Goal: Find contact information: Find contact information

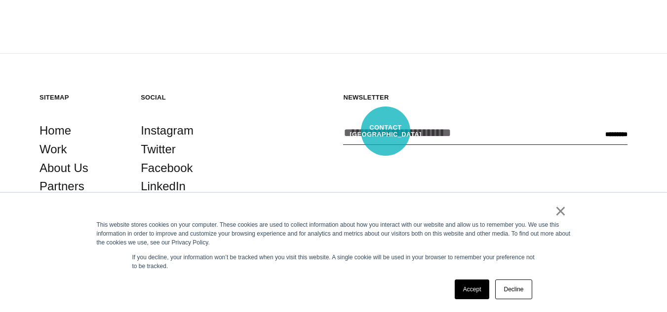
scroll to position [1631, 0]
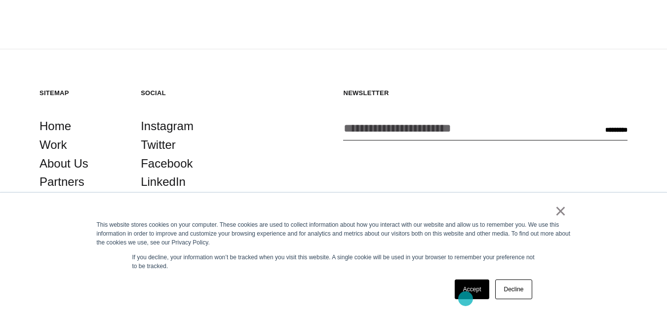
click at [465, 299] on link "Accept" at bounding box center [471, 290] width 35 height 20
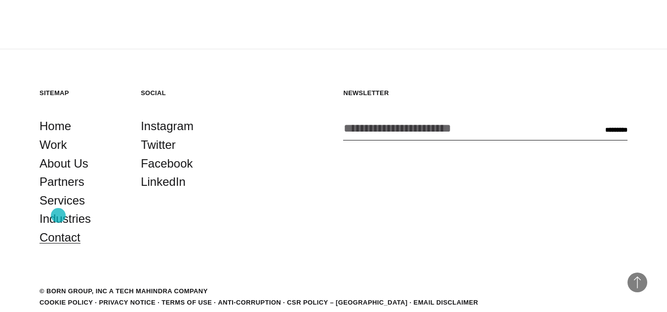
click at [58, 228] on link "Contact" at bounding box center [59, 237] width 41 height 19
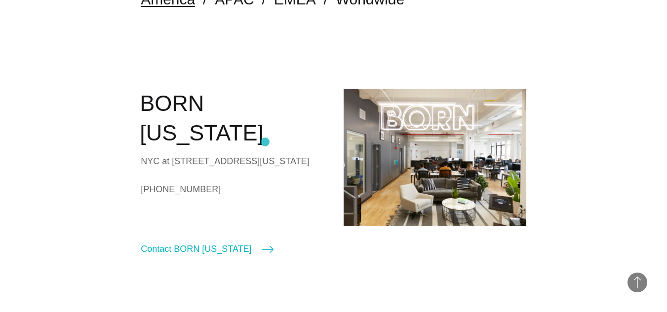
scroll to position [296, 0]
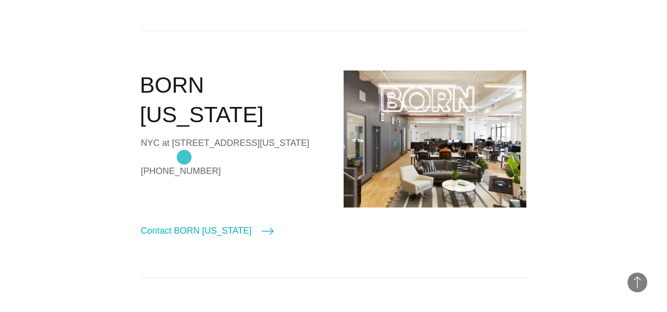
click at [184, 164] on link "[PHONE_NUMBER]" at bounding box center [232, 171] width 183 height 15
drag, startPoint x: 154, startPoint y: 115, endPoint x: 216, endPoint y: 163, distance: 78.1
click at [216, 163] on div "BORN [US_STATE] NYC at [STREET_ADDRESS][US_STATE] [PHONE_NUMBER] Contact BORN […" at bounding box center [232, 155] width 183 height 168
copy div "C at [STREET_ADDRESS][US_STATE] [PHONE_NUMBER]"
